Goal: Information Seeking & Learning: Learn about a topic

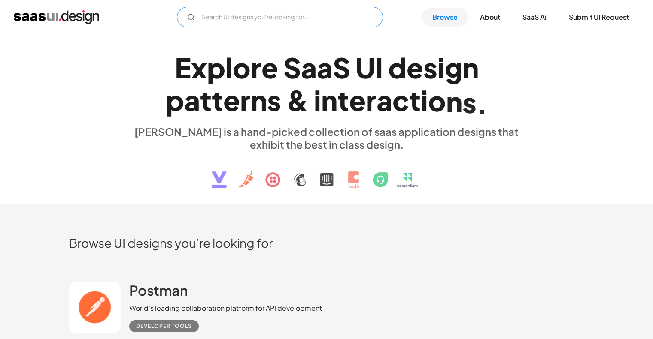
click at [240, 18] on input "Email Form" at bounding box center [280, 17] width 206 height 21
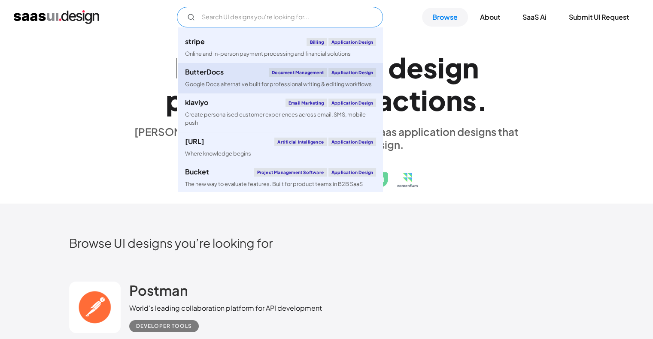
scroll to position [43, 0]
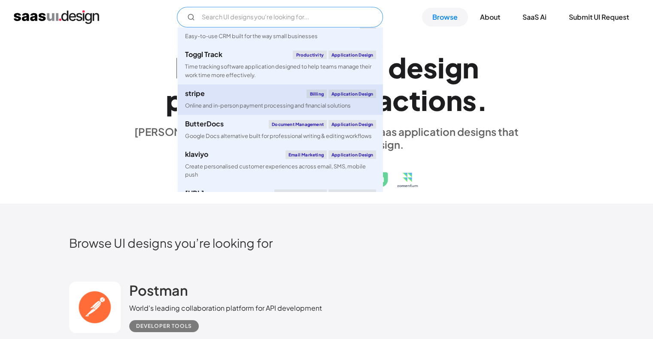
click at [215, 97] on div "stripe Billing Application Design" at bounding box center [280, 94] width 191 height 9
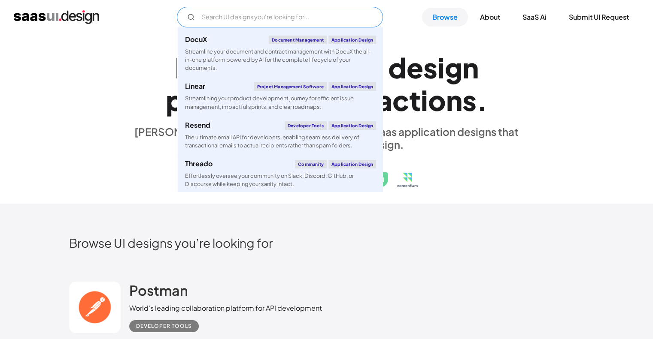
scroll to position [472, 0]
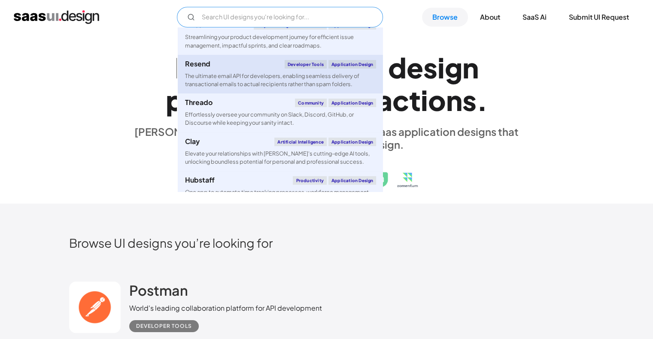
click at [231, 82] on div "The ultimate email API for developers, enabling seamless delivery of transactio…" at bounding box center [280, 80] width 191 height 16
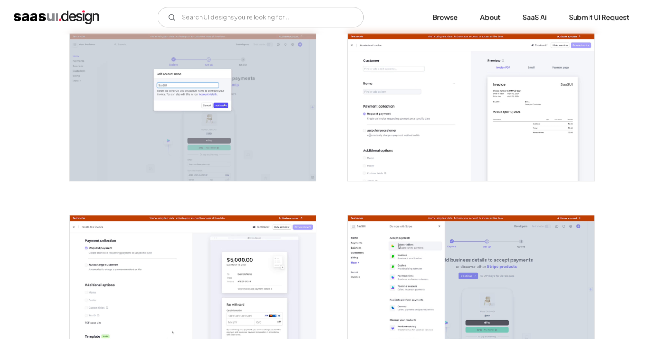
scroll to position [901, 0]
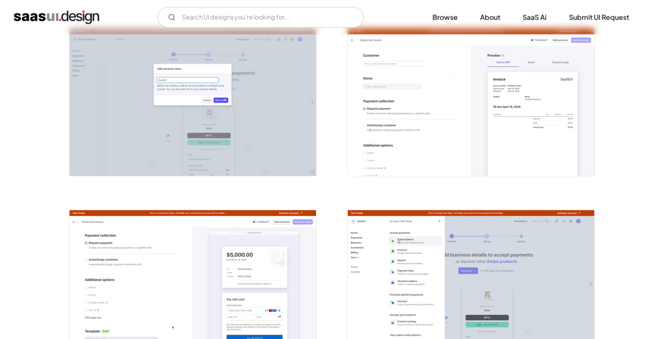
click at [521, 107] on img "open lightbox" at bounding box center [471, 102] width 246 height 148
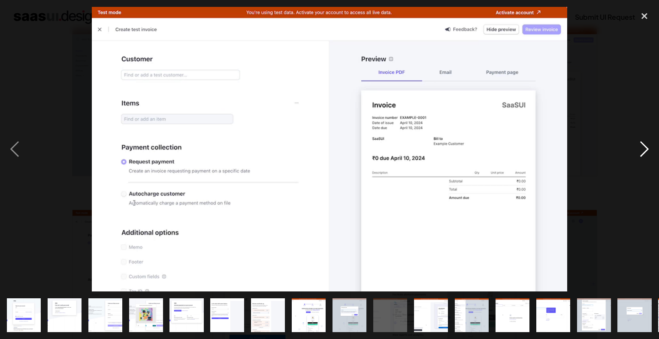
click at [636, 145] on div "next image" at bounding box center [644, 149] width 29 height 285
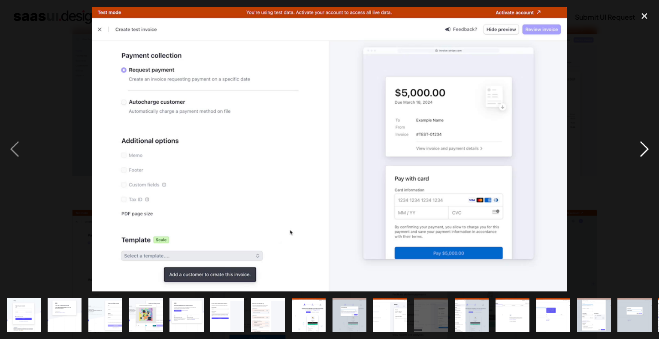
click at [636, 145] on div "next image" at bounding box center [644, 149] width 29 height 285
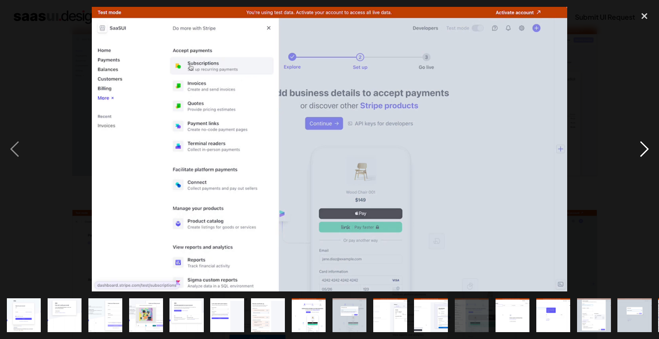
click at [636, 145] on div "next image" at bounding box center [644, 149] width 29 height 285
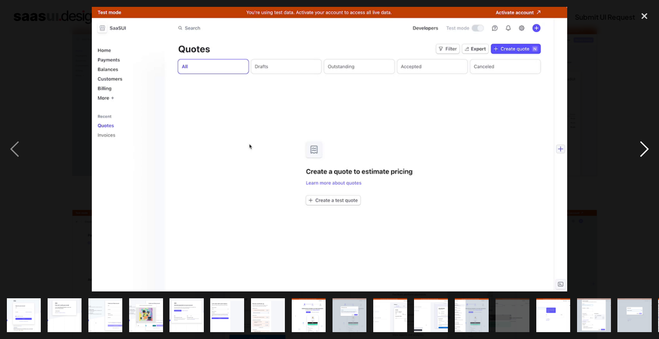
click at [636, 145] on div "next image" at bounding box center [644, 149] width 29 height 285
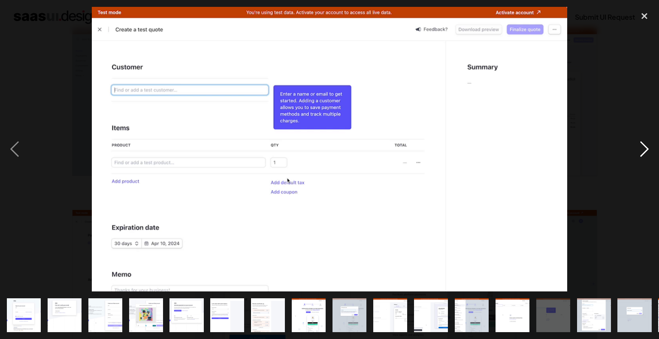
click at [636, 145] on div "next image" at bounding box center [644, 149] width 29 height 285
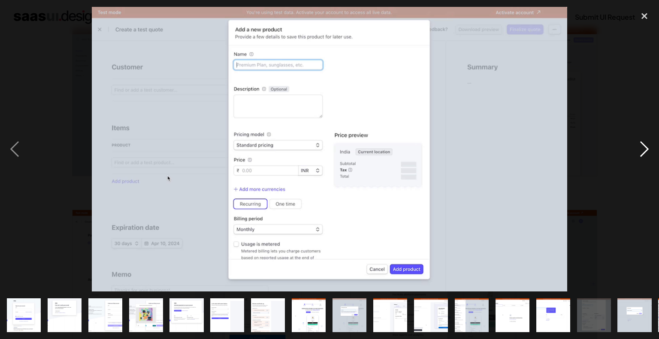
click at [636, 145] on div "next image" at bounding box center [644, 149] width 29 height 285
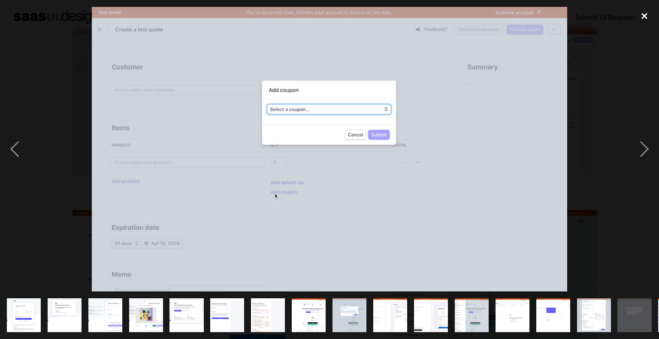
click at [645, 14] on div "close lightbox" at bounding box center [644, 16] width 29 height 19
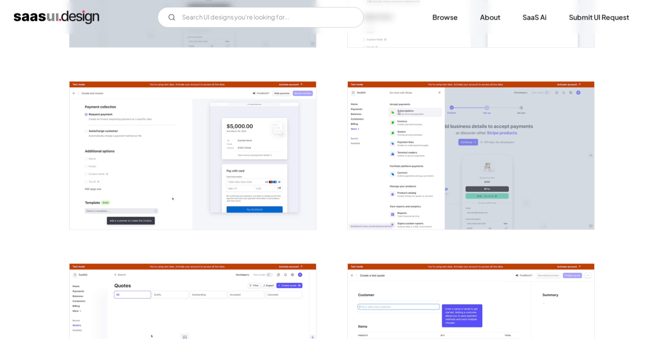
scroll to position [1030, 0]
click at [449, 18] on link "Browse" at bounding box center [445, 17] width 46 height 19
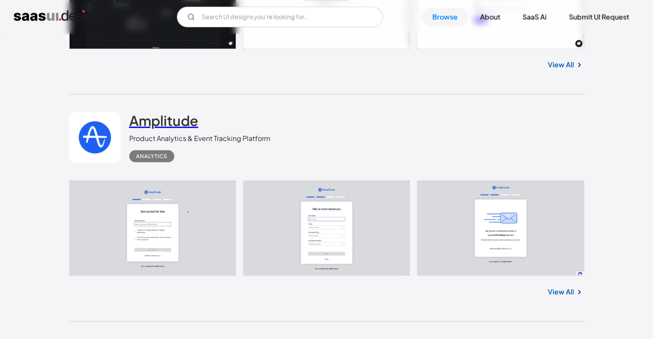
scroll to position [1716, 0]
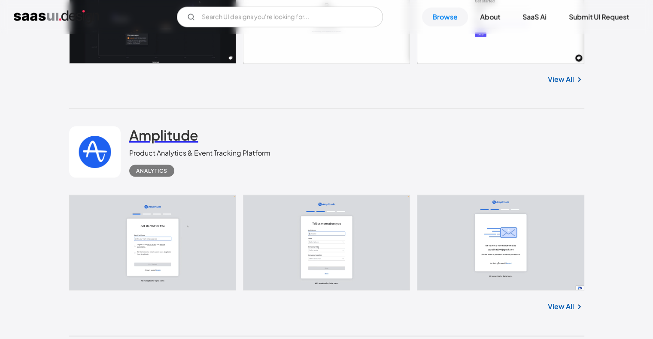
click at [154, 135] on h2 "Amplitude" at bounding box center [163, 135] width 69 height 17
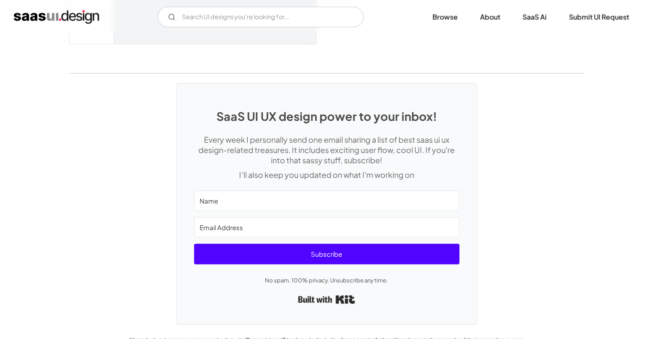
scroll to position [2231, 0]
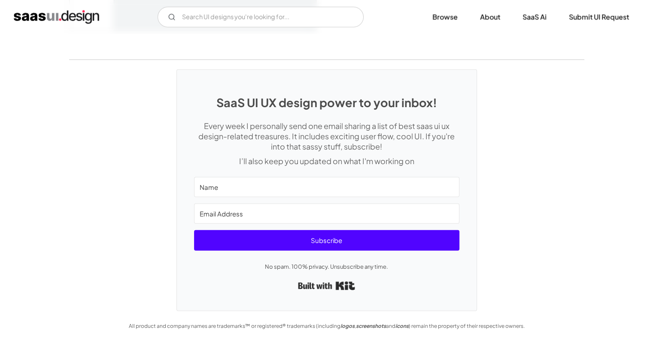
click at [80, 14] on img "home" at bounding box center [56, 17] width 85 height 14
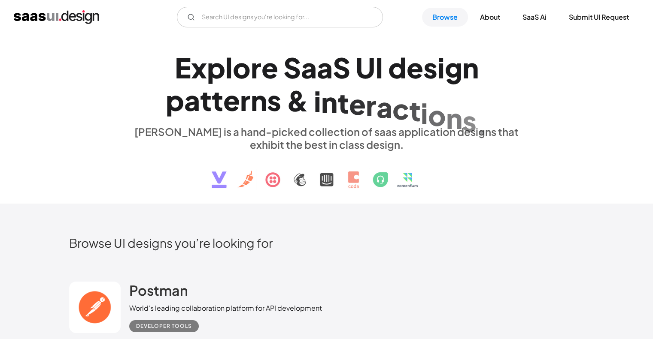
click at [247, 181] on img at bounding box center [327, 173] width 260 height 45
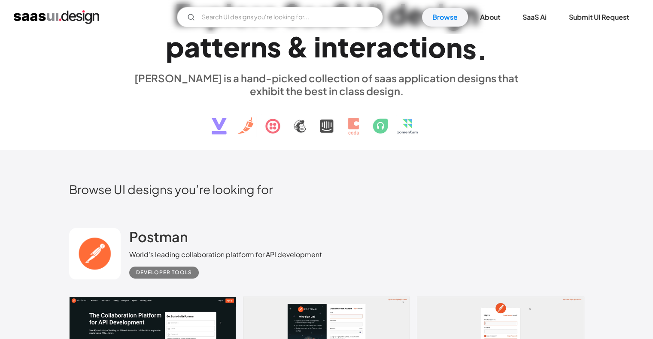
scroll to position [172, 0]
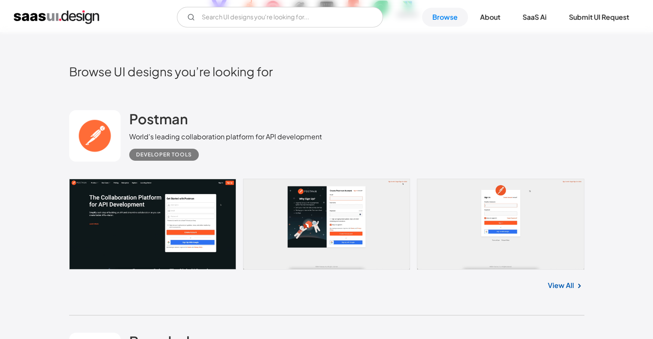
click at [84, 127] on link at bounding box center [94, 135] width 51 height 51
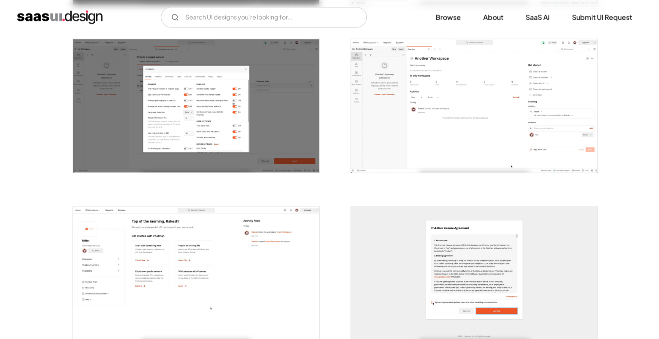
scroll to position [1244, 0]
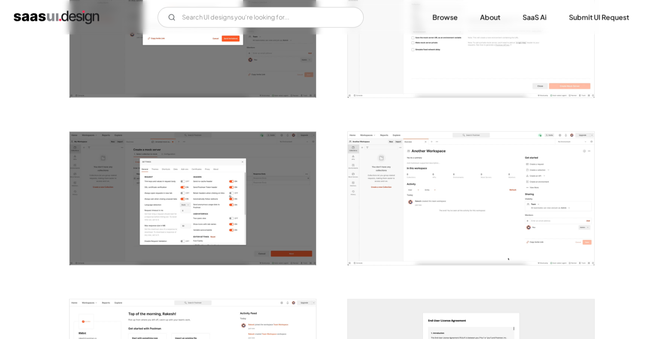
click at [457, 181] on img "open lightbox" at bounding box center [471, 198] width 246 height 133
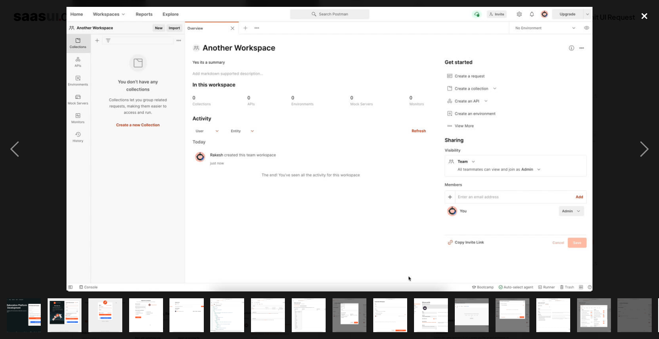
click at [647, 16] on div "close lightbox" at bounding box center [644, 16] width 29 height 19
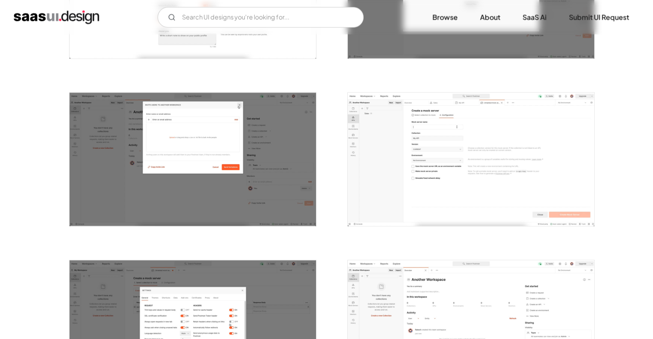
scroll to position [772, 0]
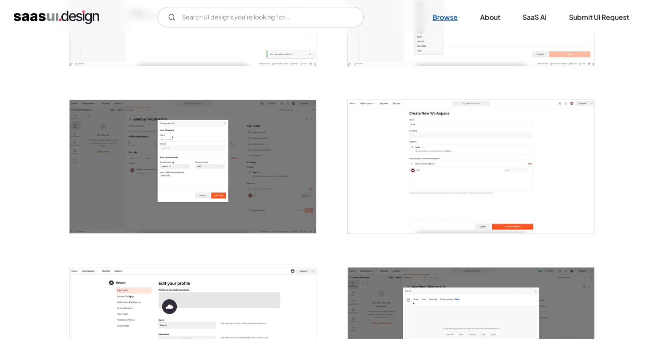
click at [448, 20] on link "Browse" at bounding box center [445, 17] width 46 height 19
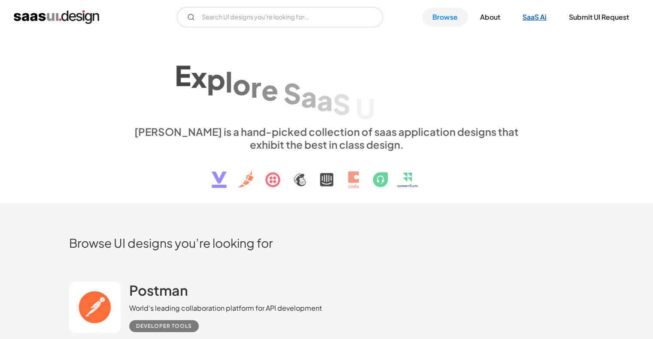
click at [526, 13] on link "SaaS Ai" at bounding box center [534, 17] width 45 height 19
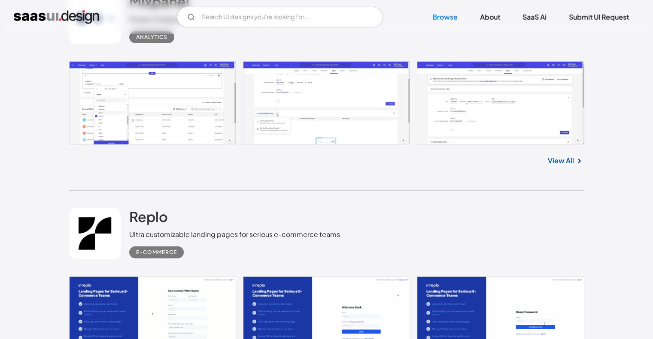
scroll to position [2188, 0]
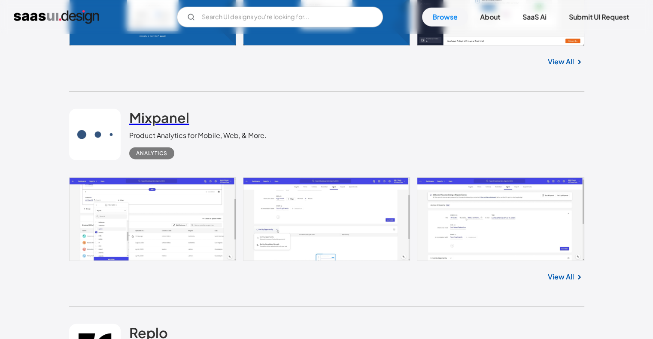
click at [134, 117] on h2 "Mixpanel" at bounding box center [159, 117] width 60 height 17
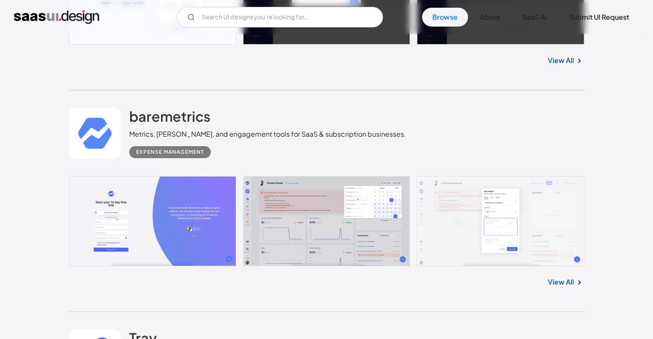
scroll to position [3132, 0]
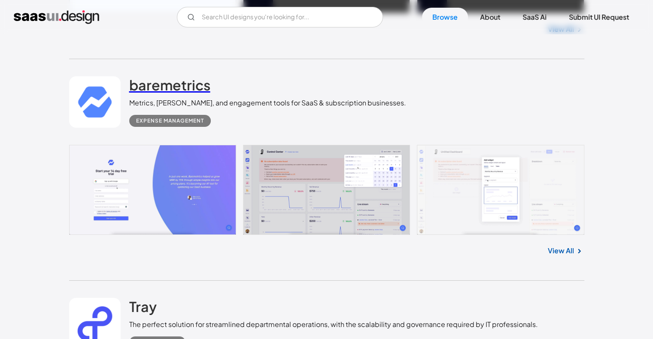
click at [189, 85] on h2 "baremetrics" at bounding box center [169, 84] width 81 height 17
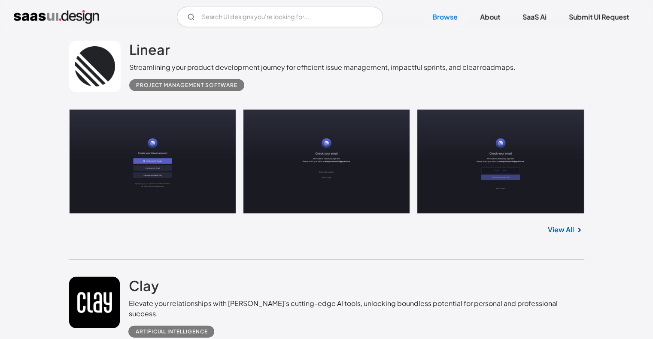
scroll to position [8667, 0]
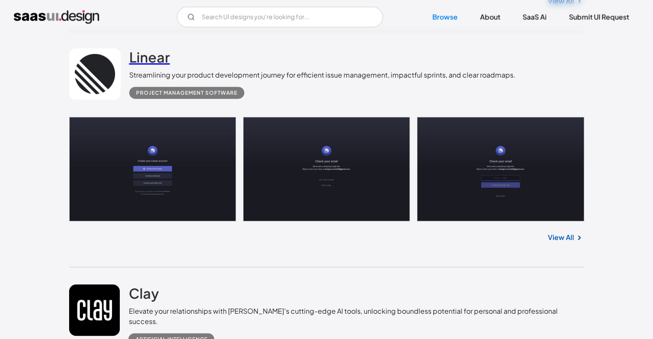
click at [144, 59] on h2 "Linear" at bounding box center [149, 56] width 41 height 17
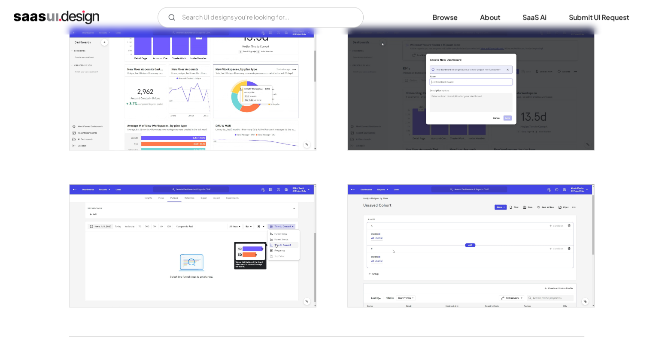
scroll to position [1373, 0]
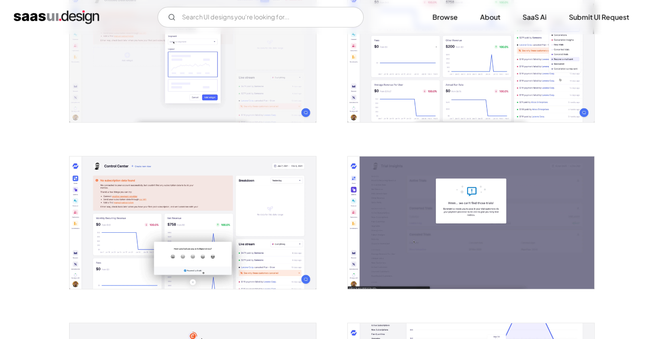
scroll to position [515, 0]
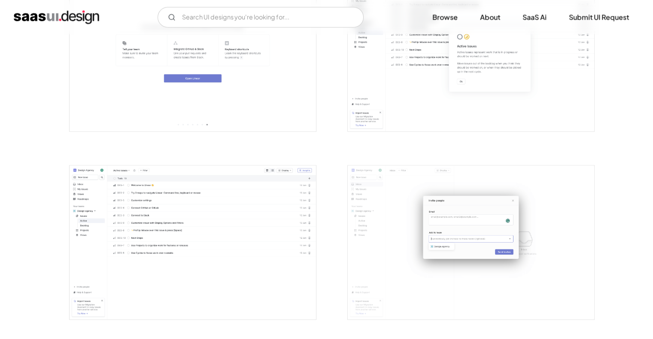
scroll to position [1073, 0]
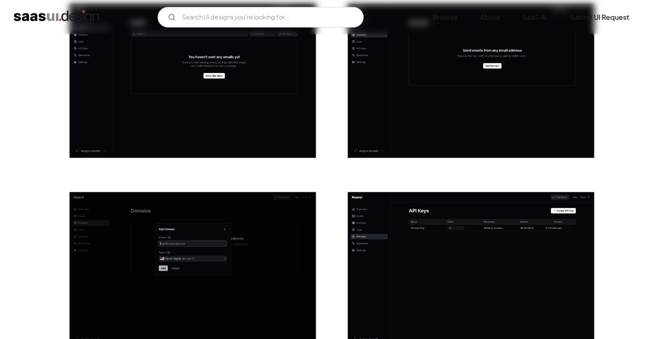
scroll to position [381, 0]
